Goal: Check status: Check status

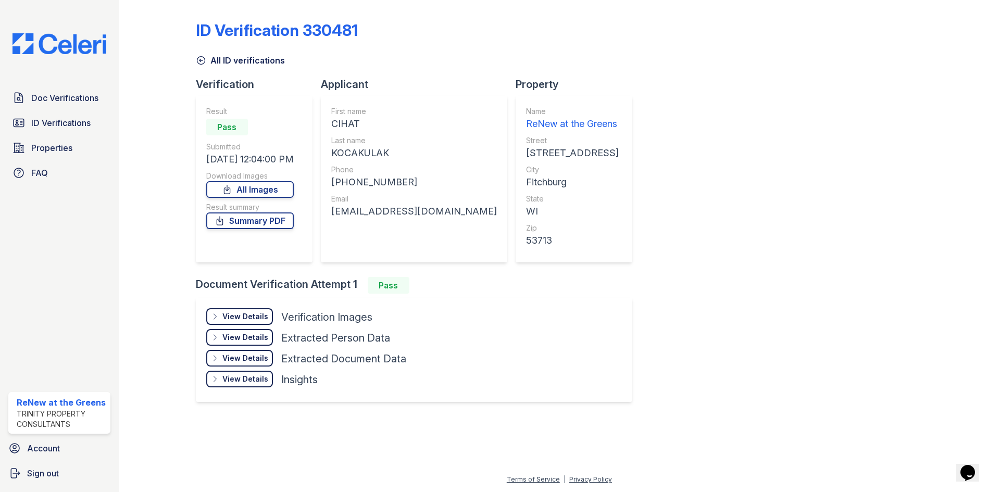
click at [80, 110] on div "Doc Verifications ID Verifications Properties FAQ" at bounding box center [59, 135] width 110 height 96
click at [78, 104] on span "Doc Verifications" at bounding box center [64, 98] width 67 height 12
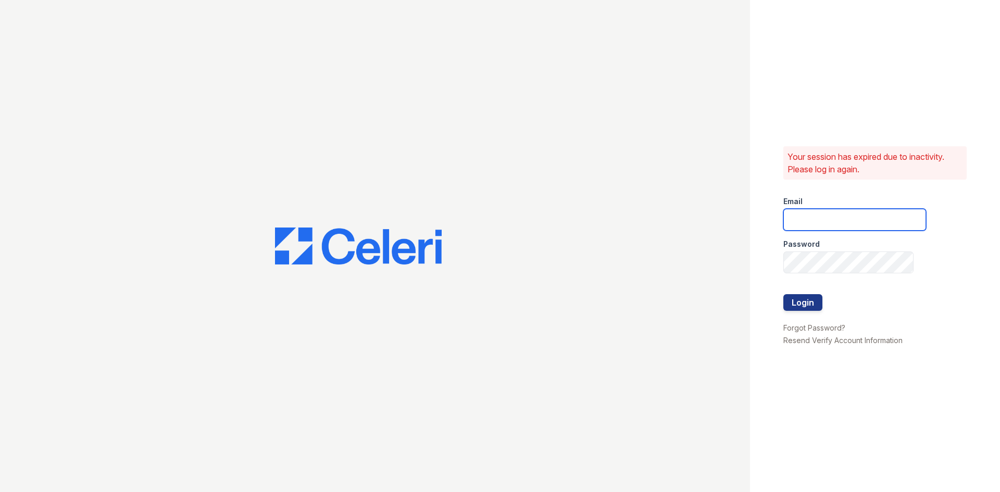
click at [841, 229] on input "email" at bounding box center [854, 220] width 143 height 22
type input "[EMAIL_ADDRESS][DOMAIN_NAME]"
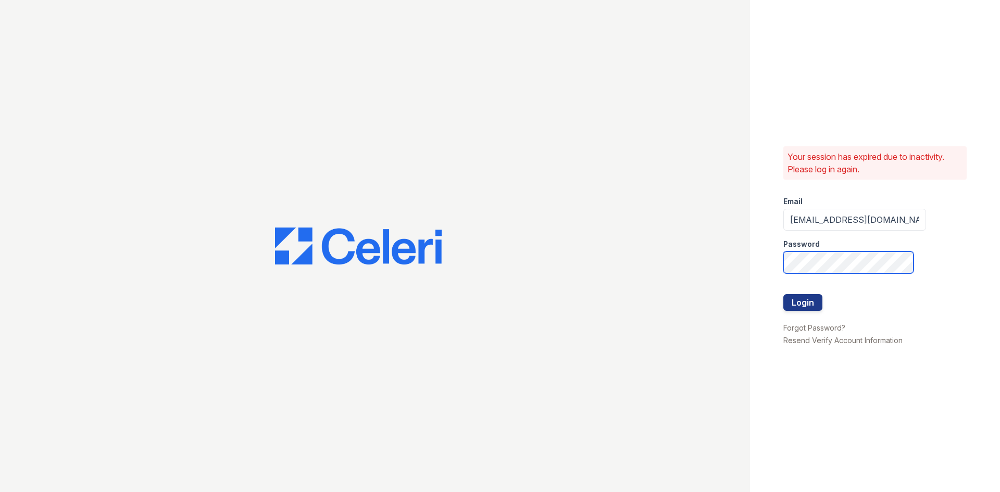
click at [783, 294] on button "Login" at bounding box center [802, 302] width 39 height 17
